Goal: Ask a question

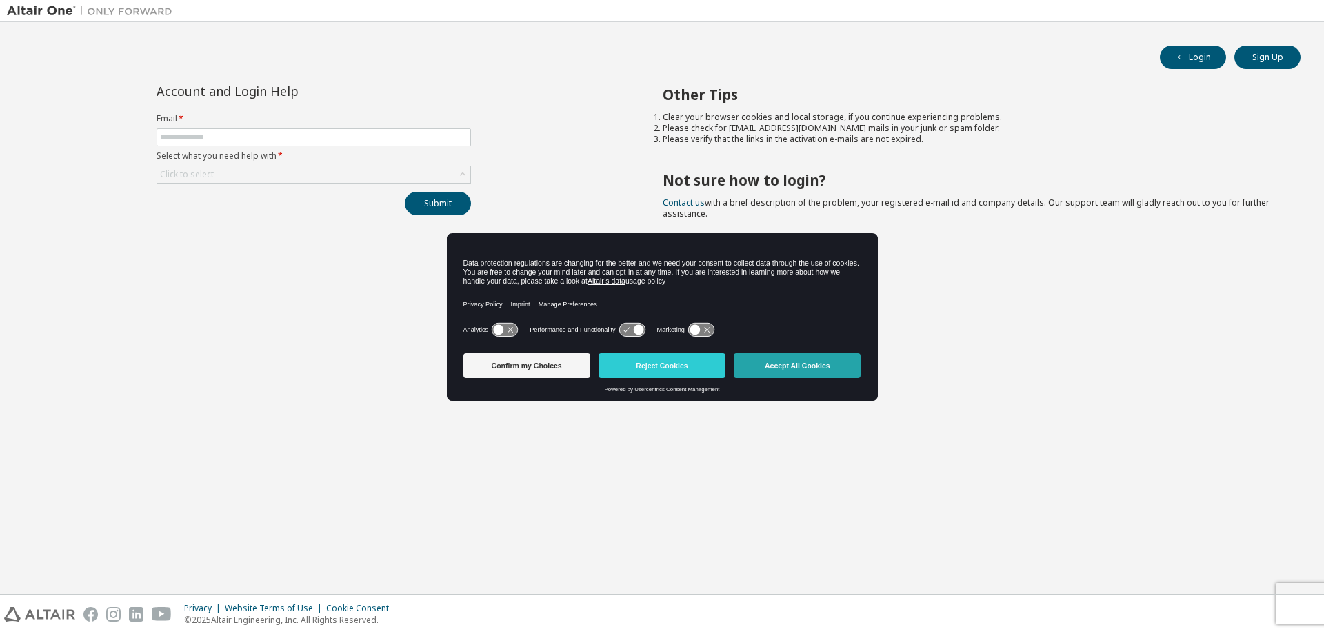
click at [804, 363] on button "Accept All Cookies" at bounding box center [797, 365] width 127 height 25
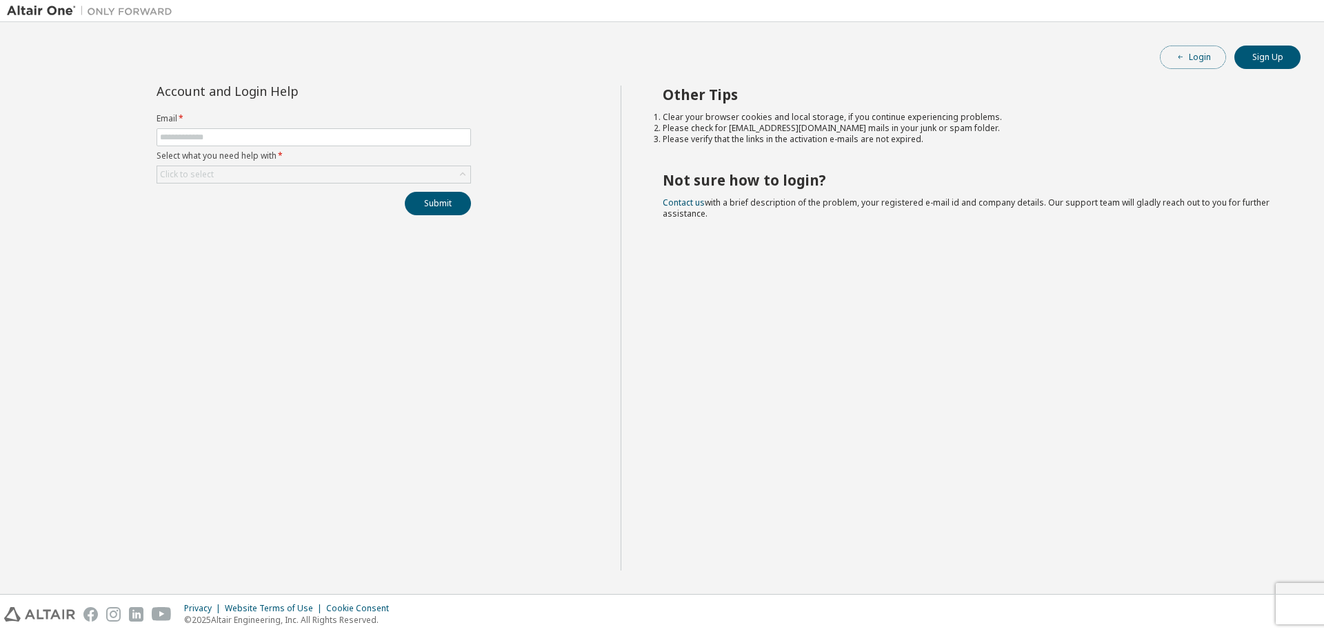
click at [1196, 58] on button "Login" at bounding box center [1193, 57] width 66 height 23
click at [273, 133] on input "text" at bounding box center [314, 137] width 308 height 11
type input "**********"
click at [462, 176] on icon at bounding box center [463, 175] width 14 height 14
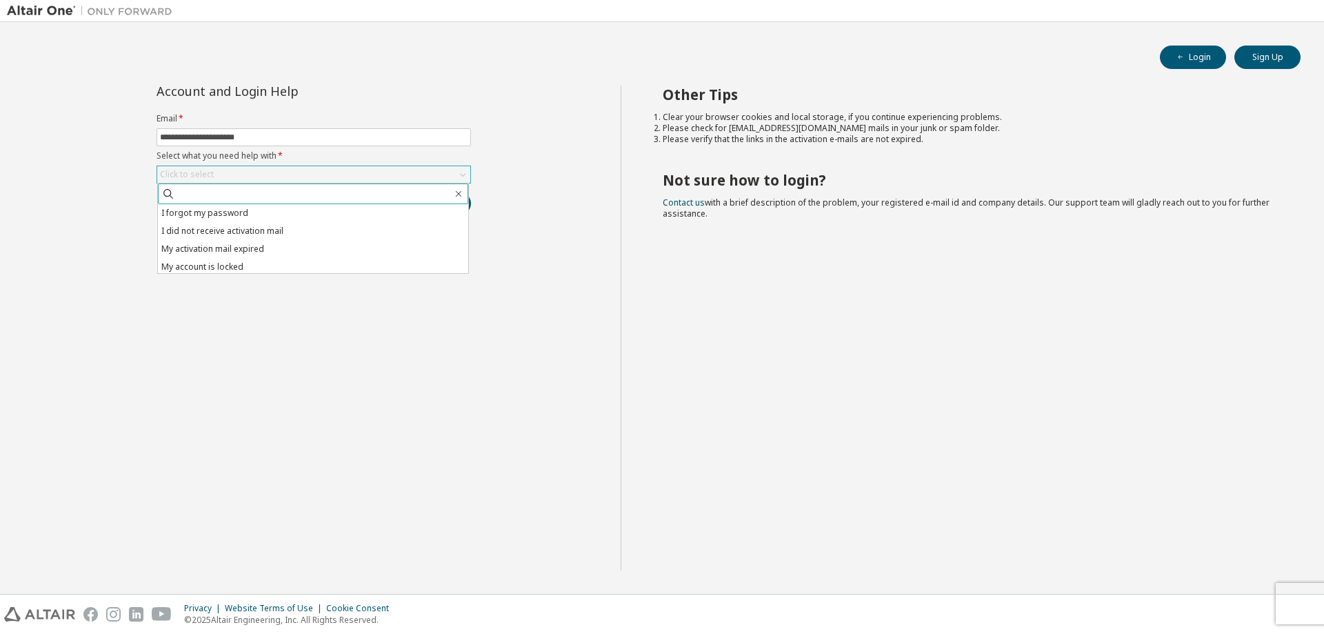
click at [372, 191] on input "text" at bounding box center [313, 194] width 277 height 14
click at [192, 266] on li "My account is locked" at bounding box center [313, 267] width 310 height 18
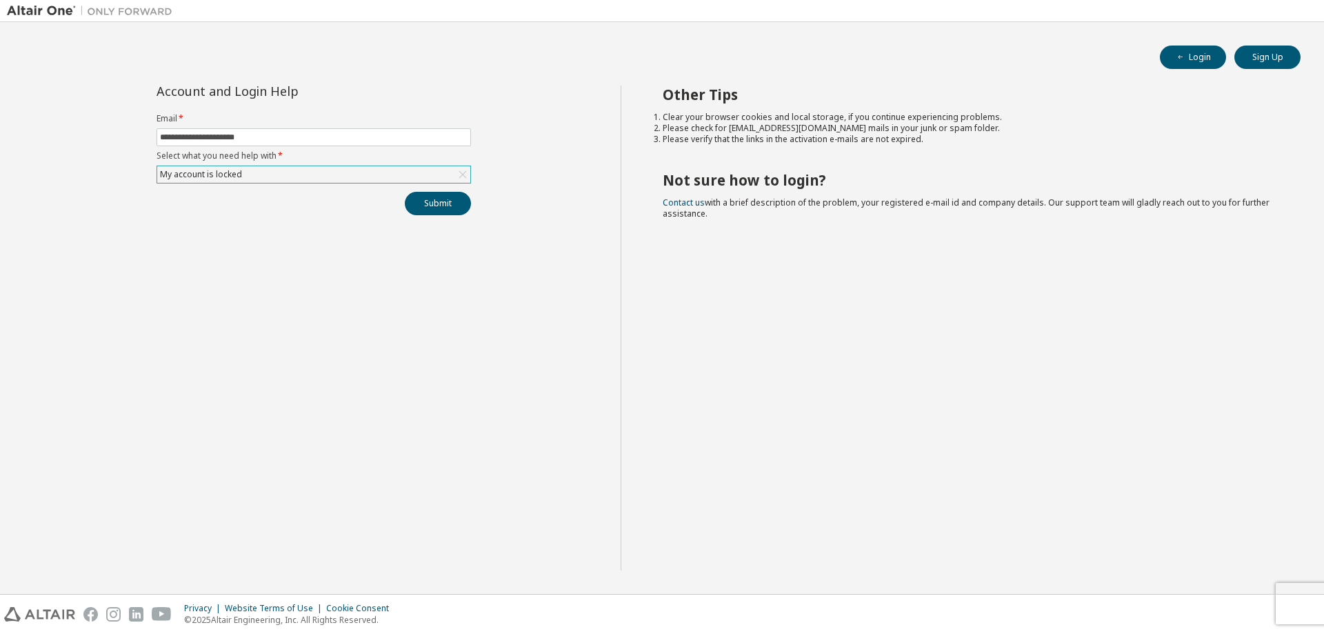
click at [432, 172] on div "My account is locked" at bounding box center [313, 174] width 313 height 17
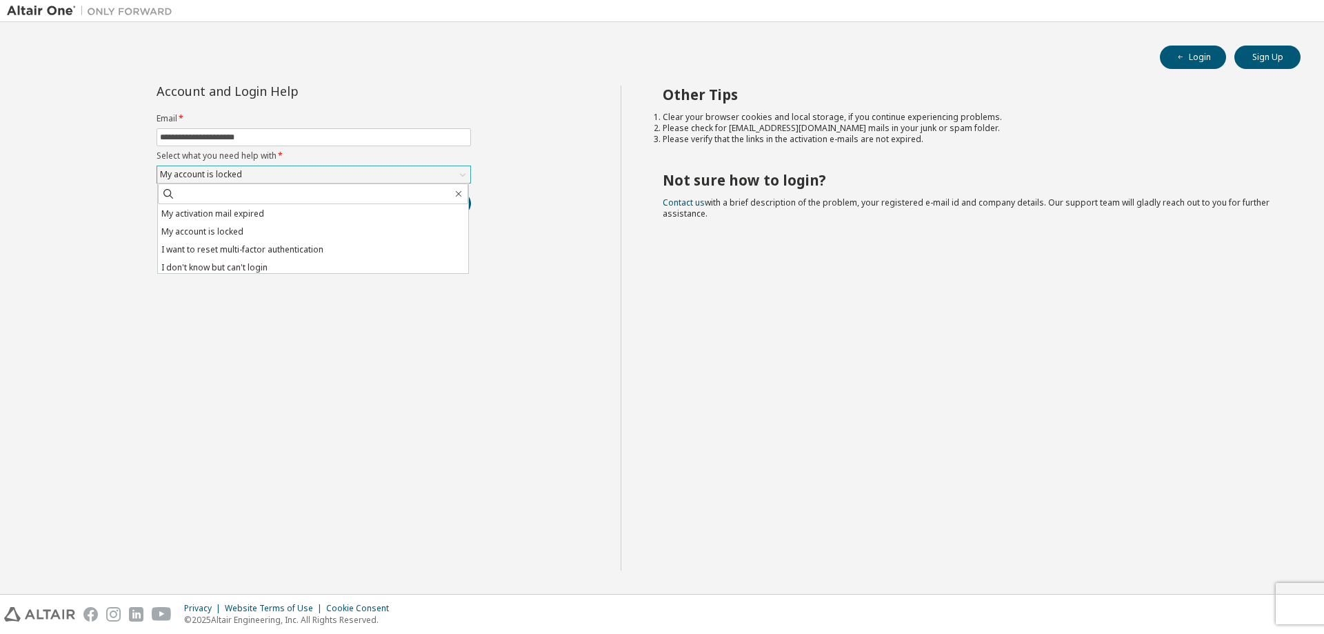
scroll to position [39, 0]
click at [226, 262] on li "I don't know but can't login" at bounding box center [313, 264] width 310 height 18
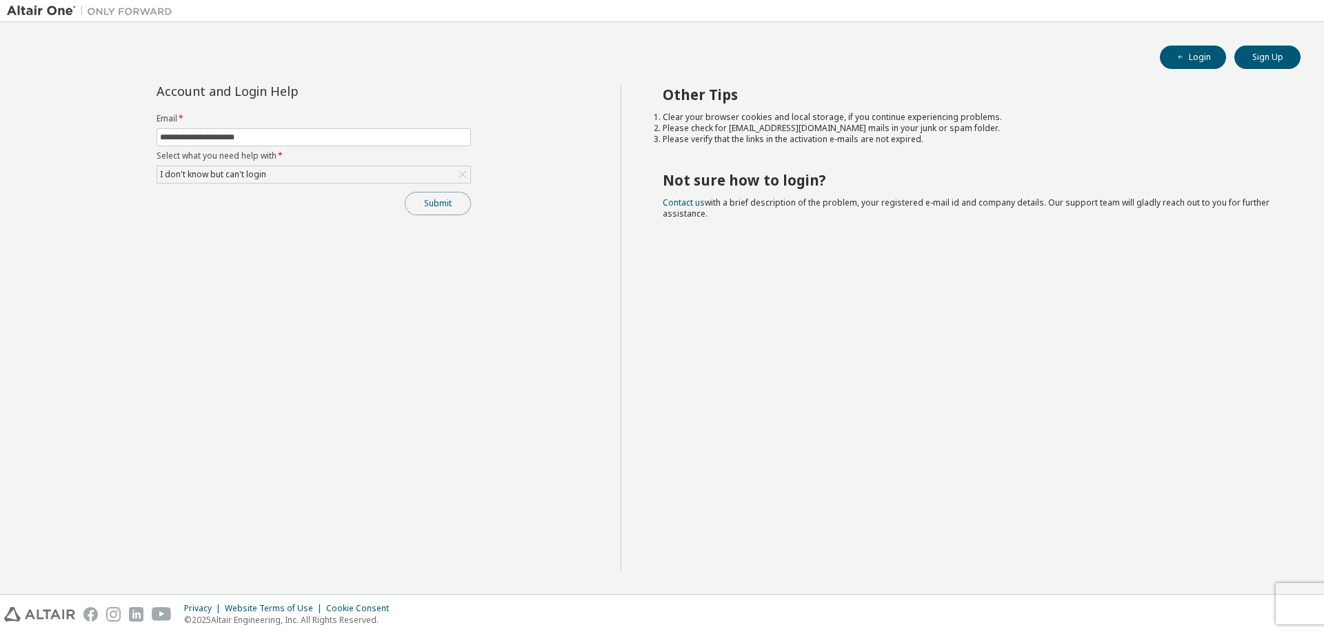
click at [435, 201] on button "Submit" at bounding box center [438, 203] width 66 height 23
click at [1219, 598] on link "Altair support" at bounding box center [1224, 596] width 55 height 12
click at [442, 201] on button "Submit" at bounding box center [438, 203] width 66 height 23
